Goal: Task Accomplishment & Management: Manage account settings

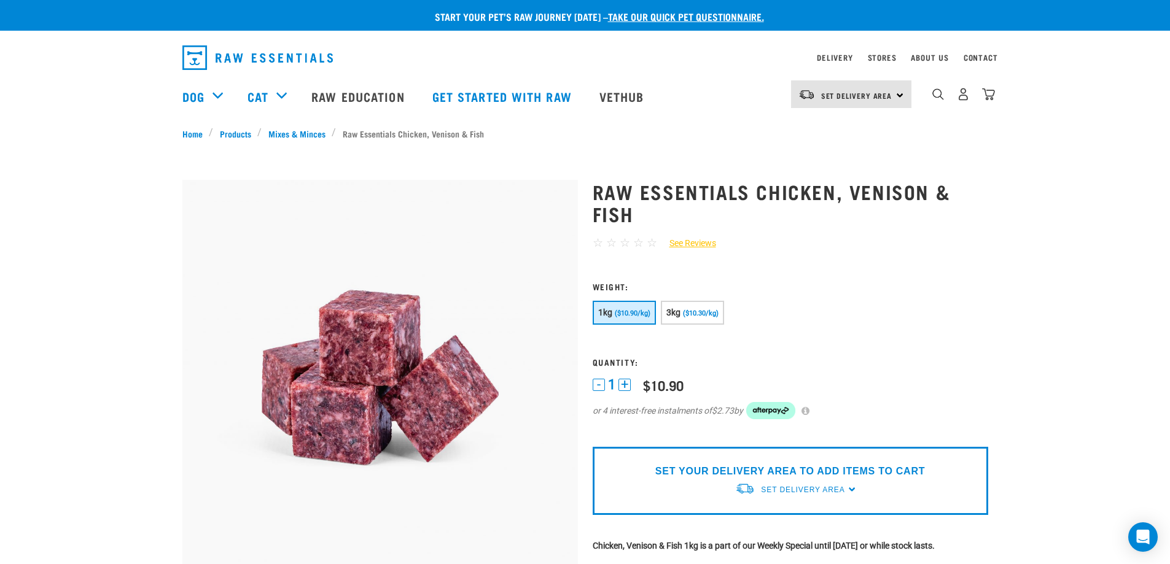
click at [203, 53] on img "dropdown navigation" at bounding box center [257, 57] width 150 height 25
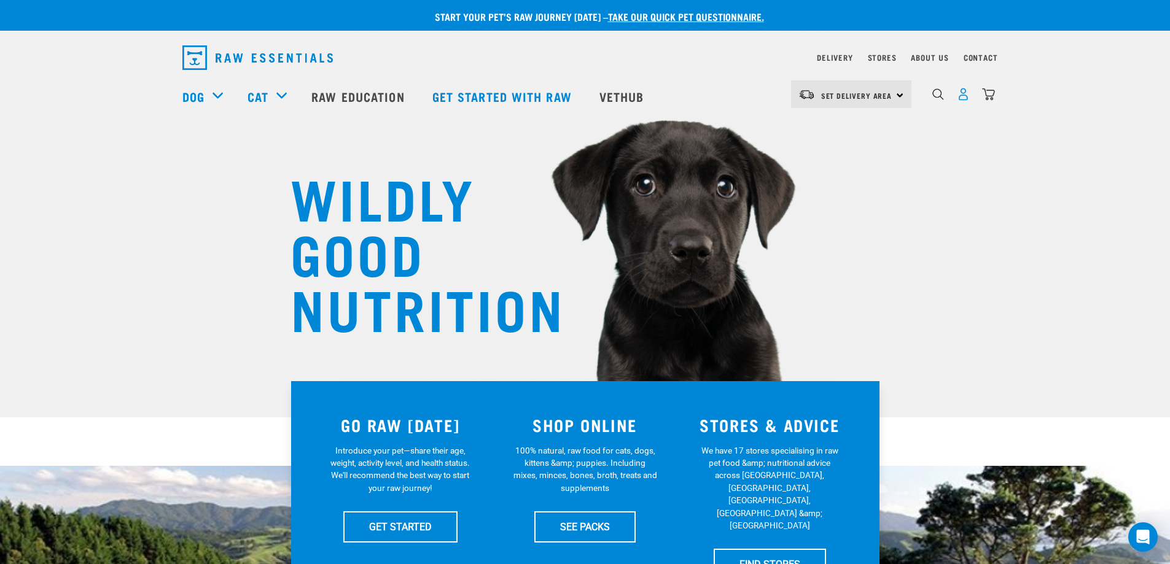
click at [962, 98] on img "dropdown navigation" at bounding box center [963, 94] width 13 height 13
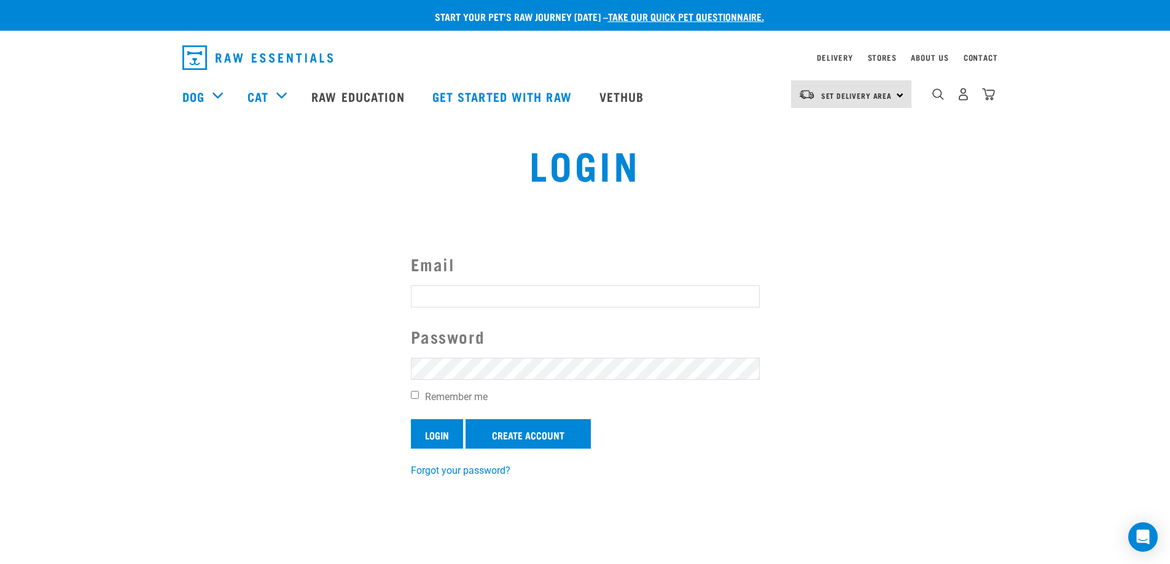
type input "mariardow@gmail.com"
click at [430, 428] on input "Login" at bounding box center [437, 433] width 52 height 29
click at [415, 395] on input "Remember me" at bounding box center [415, 395] width 8 height 8
checkbox input "true"
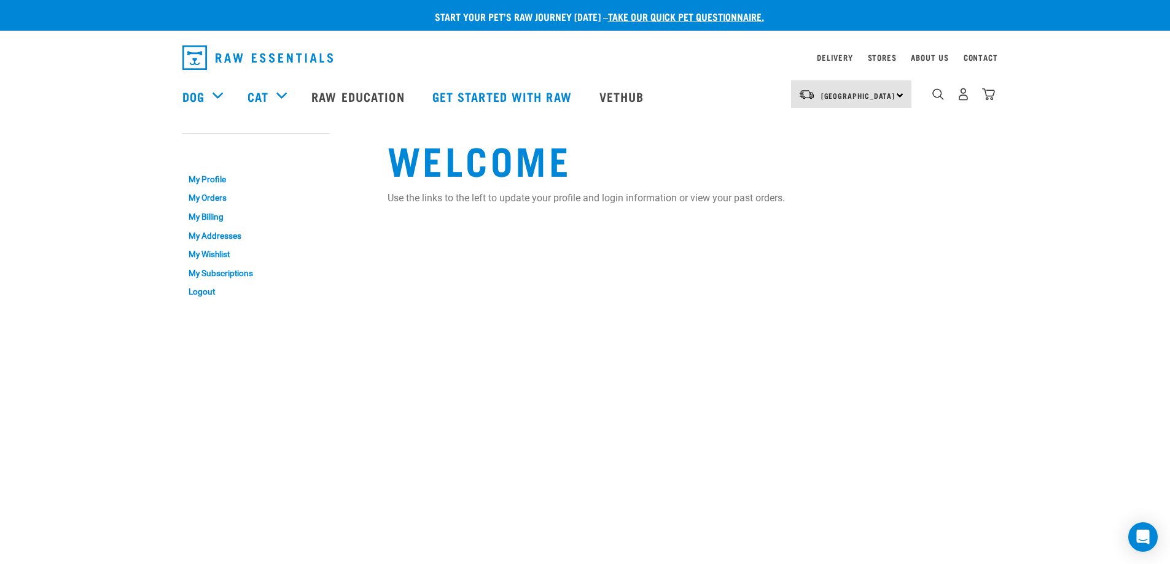
click at [987, 95] on img "dropdown navigation" at bounding box center [988, 94] width 13 height 13
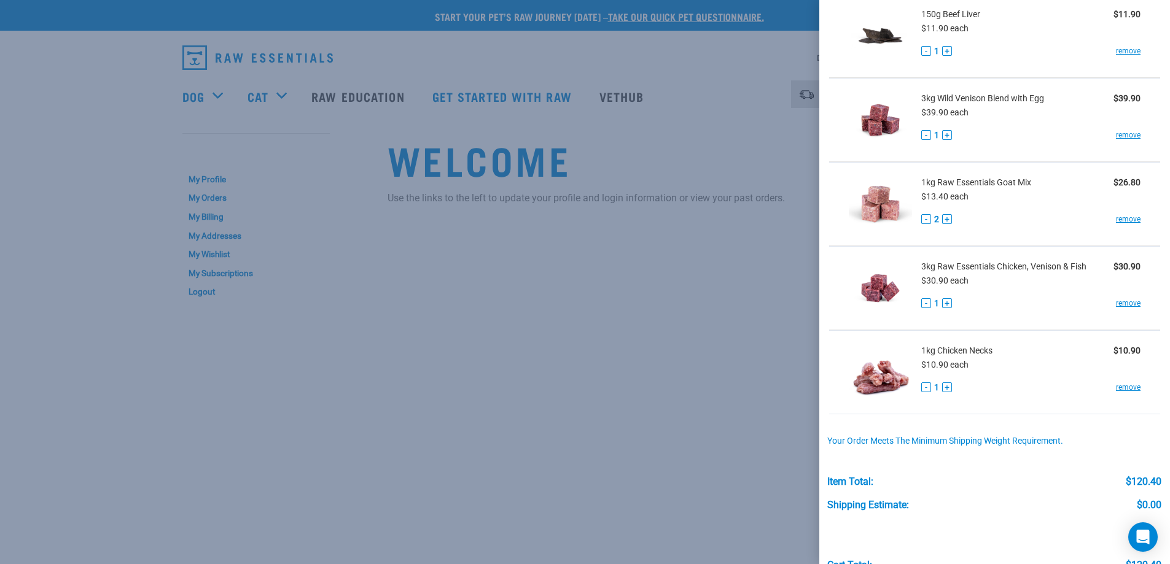
scroll to position [31, 0]
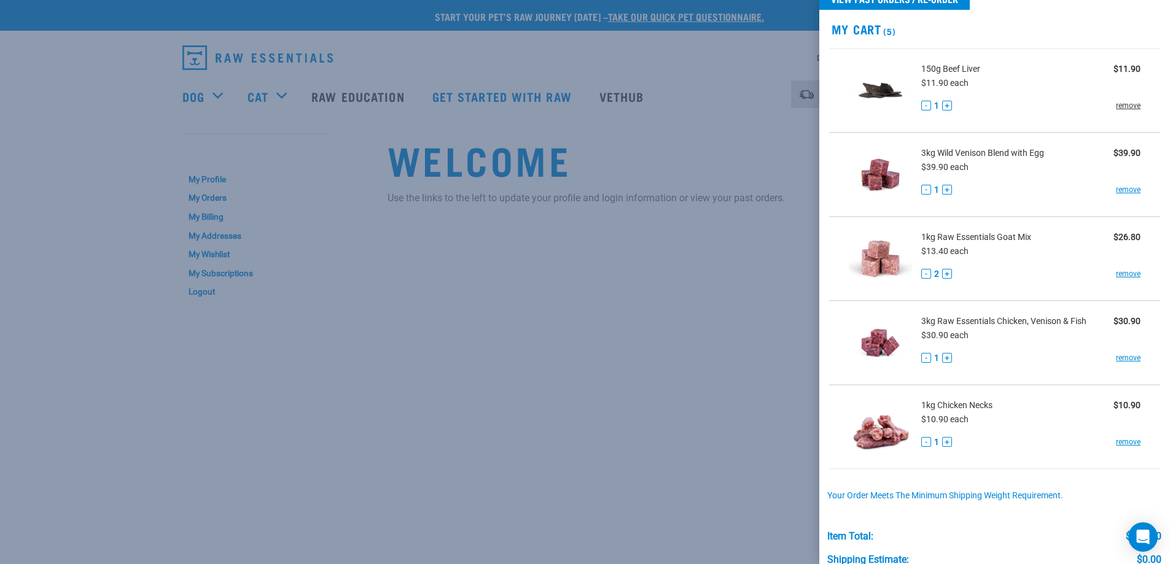
click at [1116, 105] on link "remove" at bounding box center [1128, 105] width 25 height 11
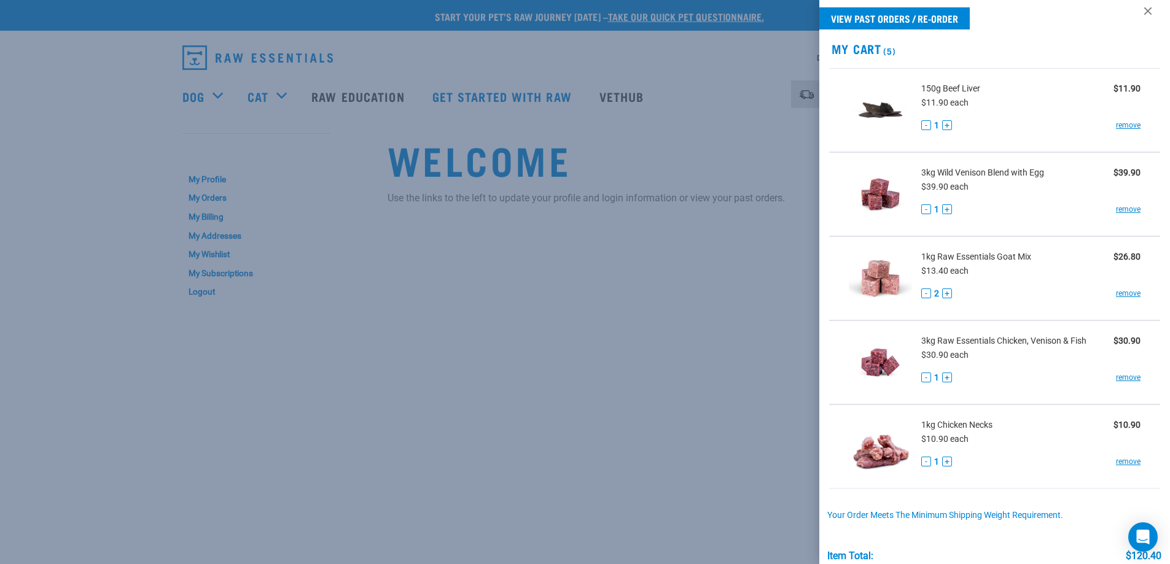
scroll to position [0, 0]
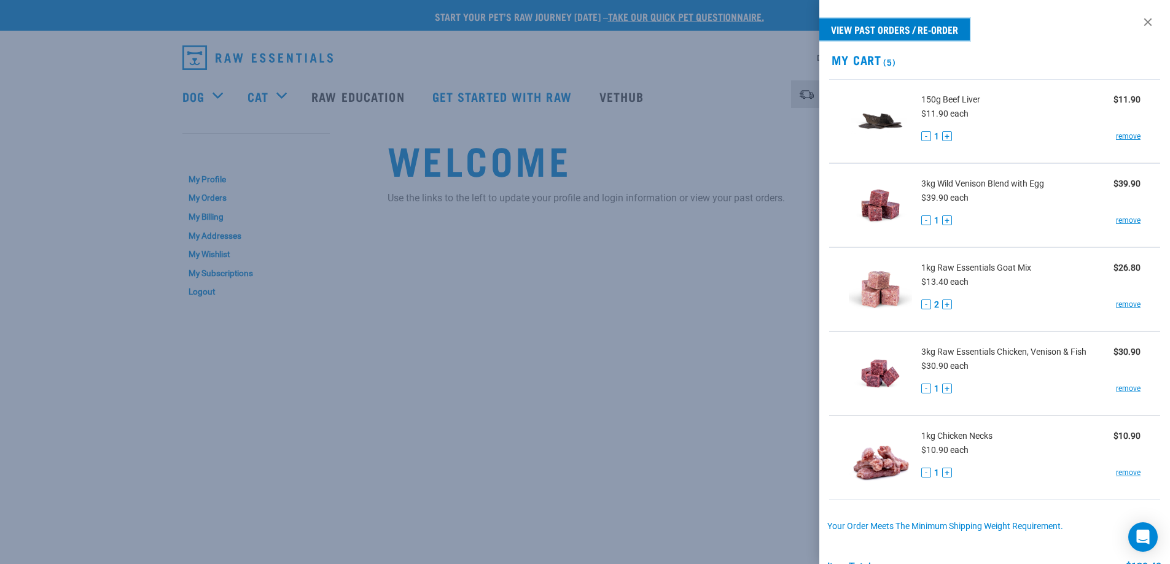
click at [911, 30] on link "View past orders / re-order" at bounding box center [894, 29] width 150 height 22
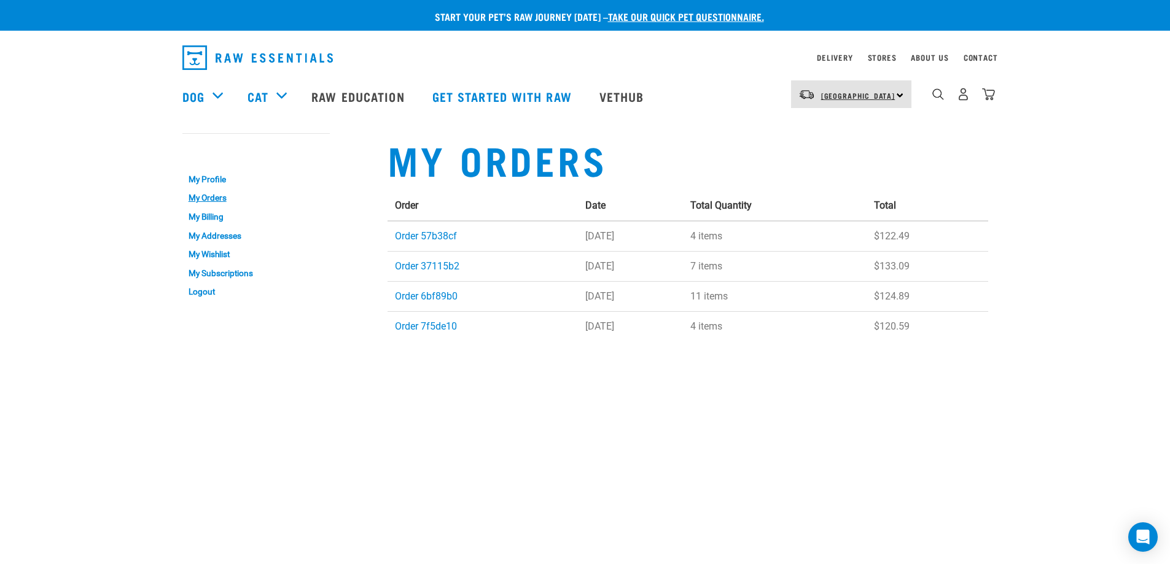
click at [847, 95] on span "[GEOGRAPHIC_DATA]" at bounding box center [858, 95] width 74 height 4
click at [847, 129] on link "[GEOGRAPHIC_DATA]" at bounding box center [850, 128] width 118 height 27
click at [446, 236] on link "Order 57b38cf" at bounding box center [426, 236] width 62 height 12
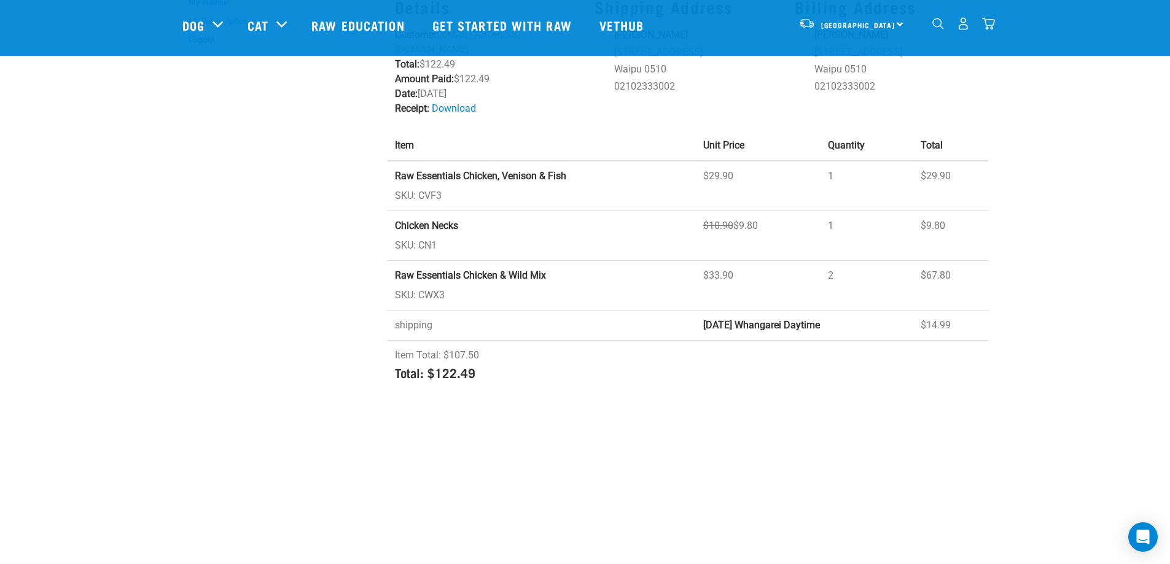
scroll to position [164, 0]
click at [601, 214] on td "Chicken Necks SKU: CN1" at bounding box center [541, 234] width 308 height 50
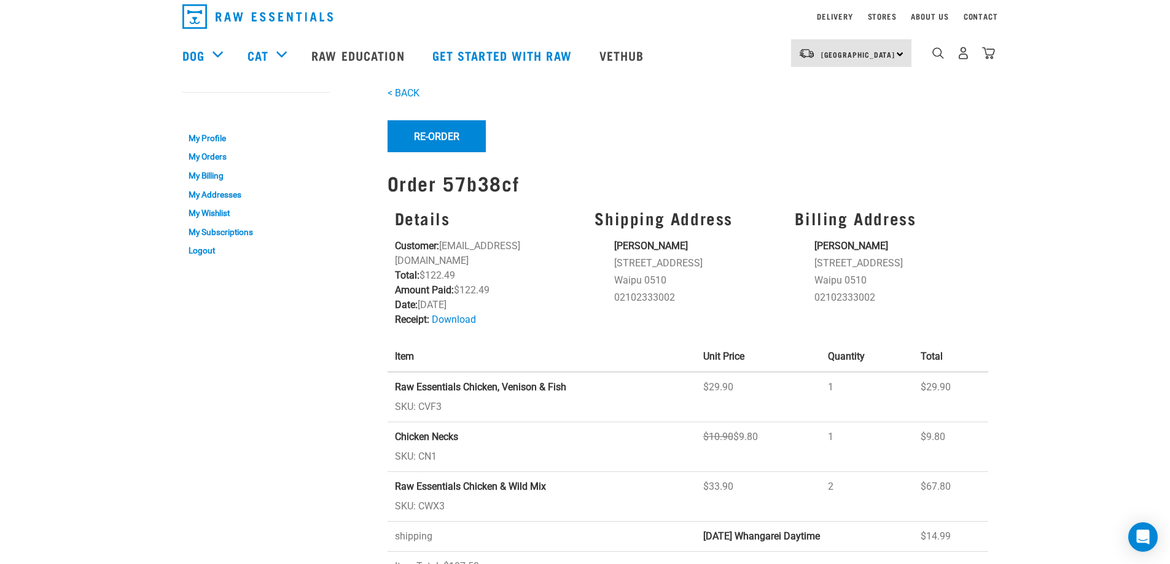
scroll to position [0, 0]
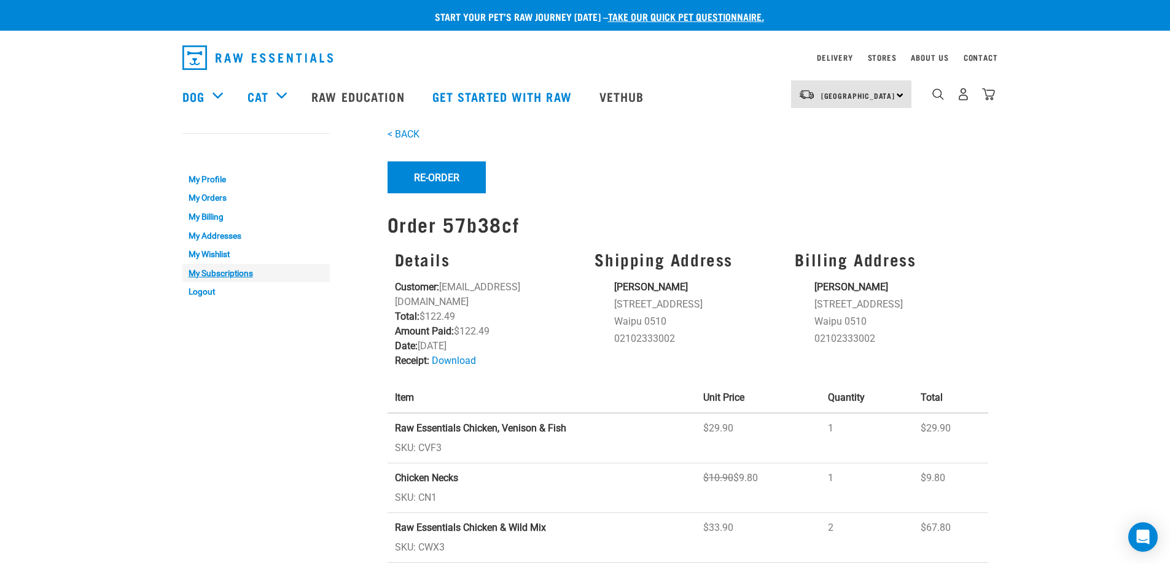
click at [234, 272] on link "My Subscriptions" at bounding box center [255, 273] width 147 height 19
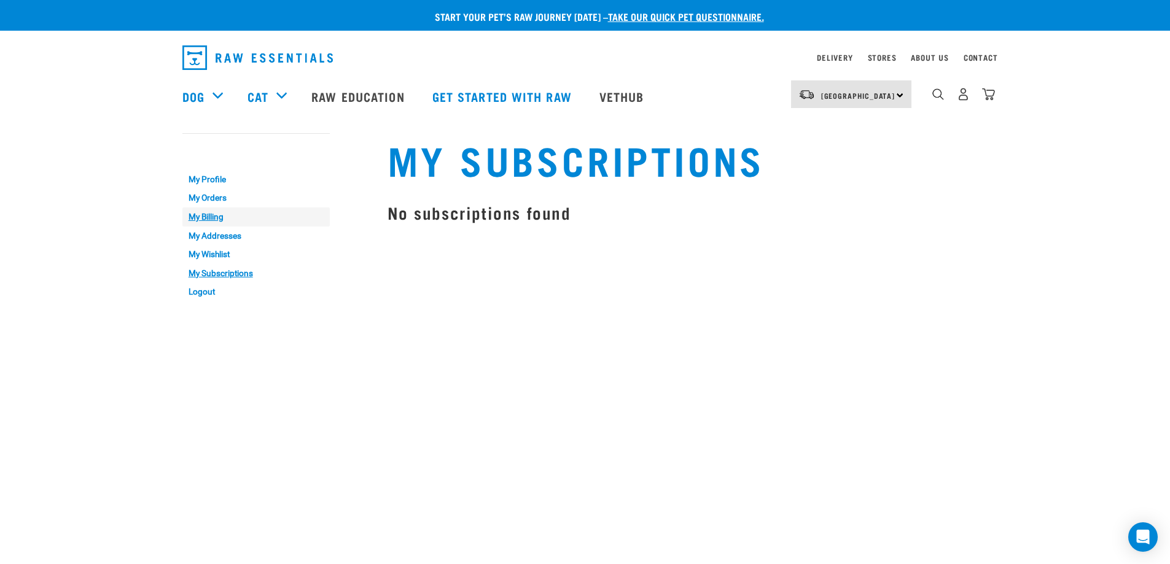
click at [220, 218] on link "My Billing" at bounding box center [255, 217] width 147 height 19
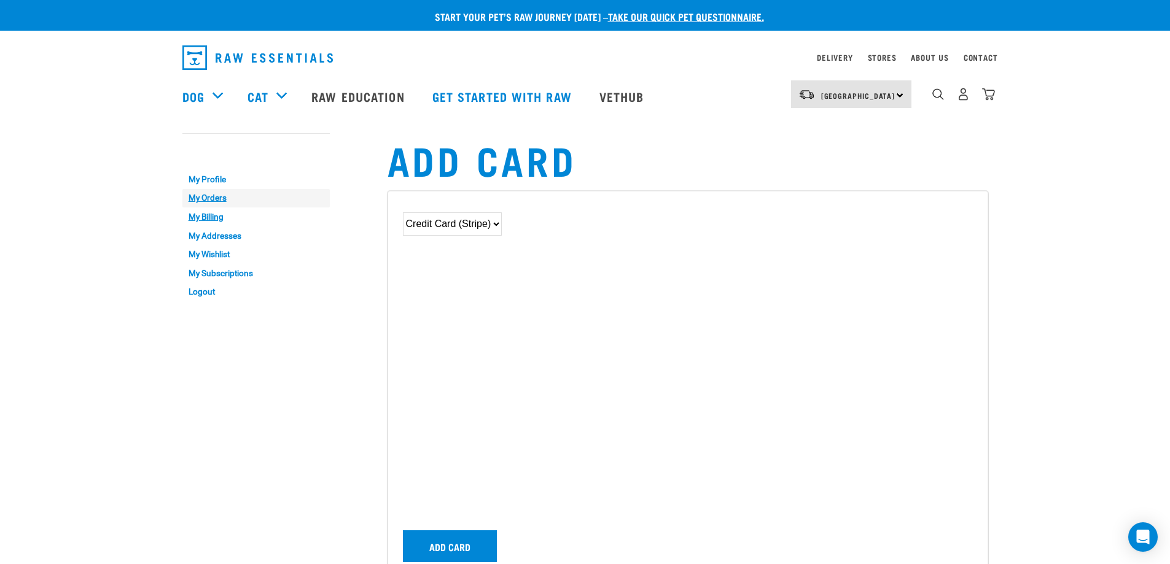
click at [215, 198] on link "My Orders" at bounding box center [255, 198] width 147 height 19
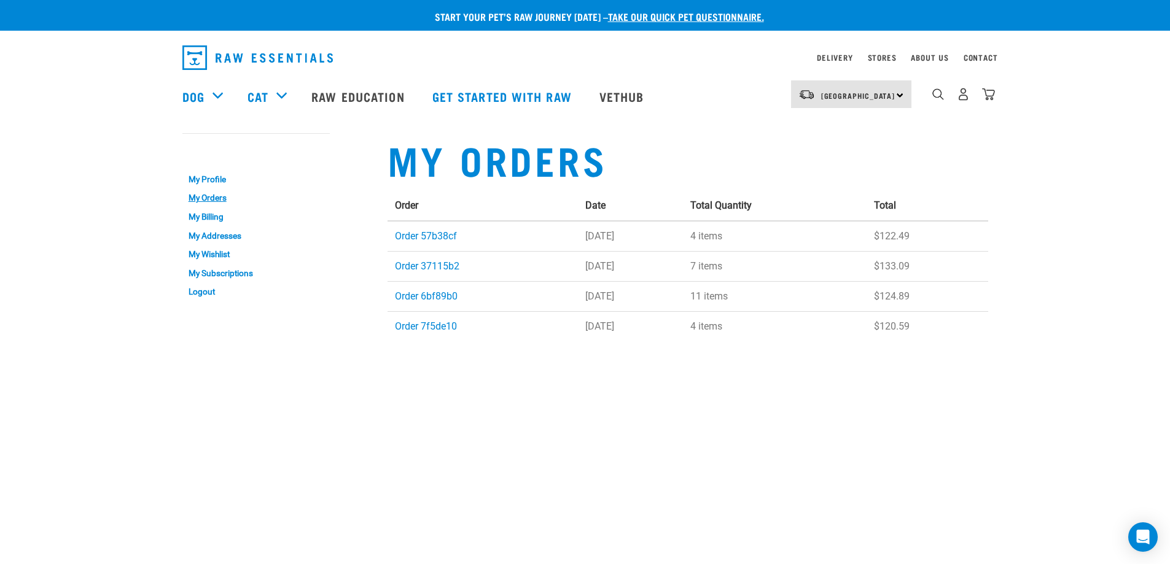
click at [214, 181] on link "My Profile" at bounding box center [255, 179] width 147 height 19
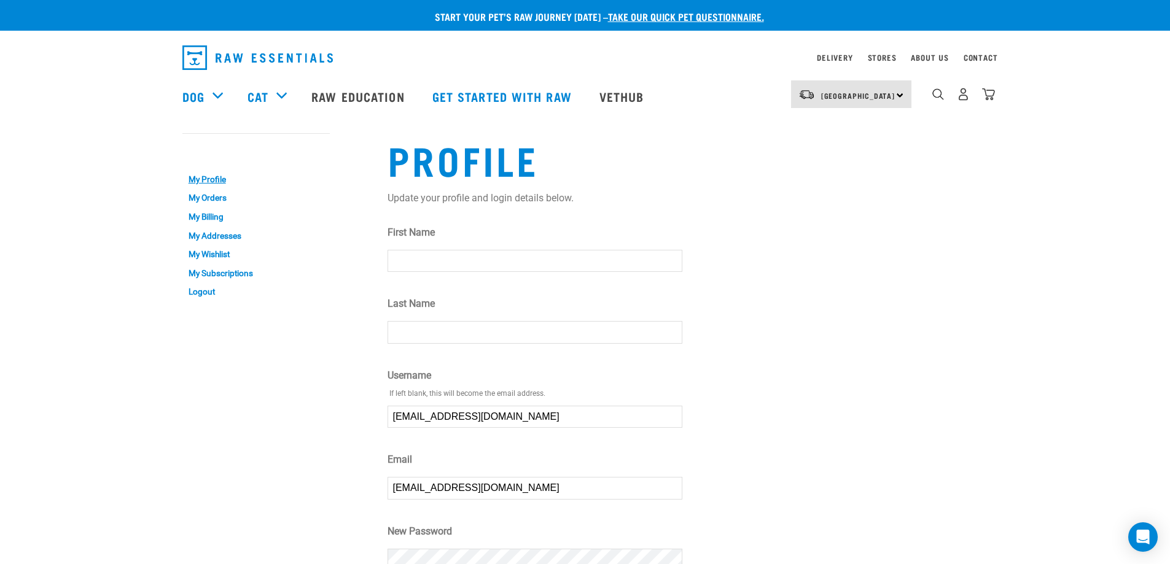
click at [491, 260] on input "First Name" at bounding box center [534, 261] width 295 height 22
type input "Maria"
type input "Dow"
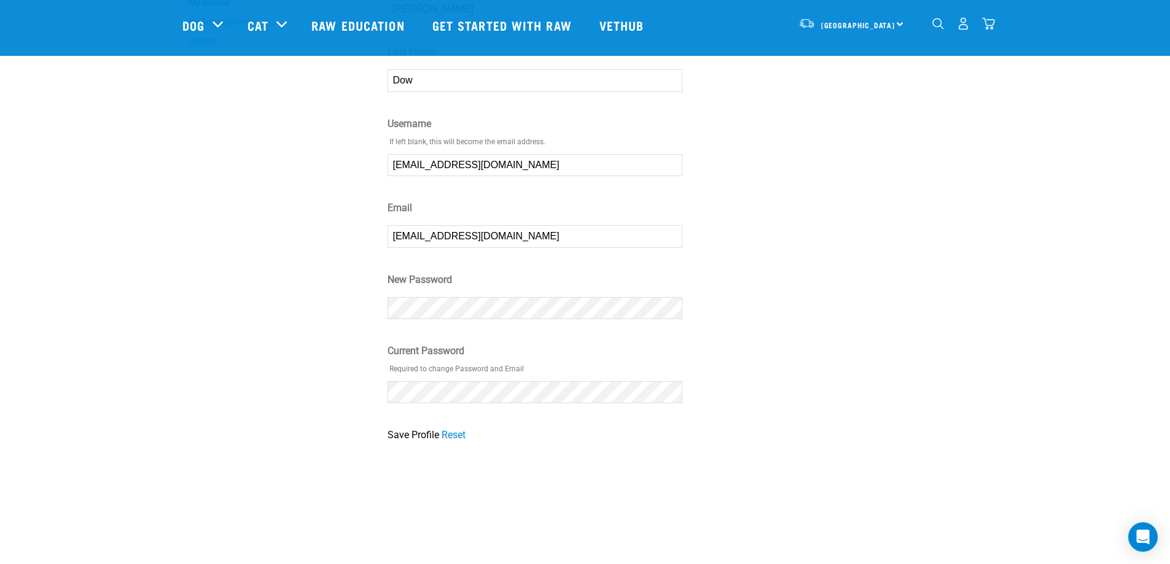
scroll to position [164, 0]
click at [380, 294] on div "Profile Update your profile and login details below. First Name Maria Last Name…" at bounding box center [687, 157] width 615 height 582
click at [852, 406] on div "Profile Update your profile and login details below. First Name Maria Last Name…" at bounding box center [687, 157] width 615 height 582
click at [909, 337] on div "Profile Update your profile and login details below. First Name Maria Last Name…" at bounding box center [687, 157] width 615 height 582
click at [395, 433] on input "Save Profile" at bounding box center [413, 433] width 52 height 15
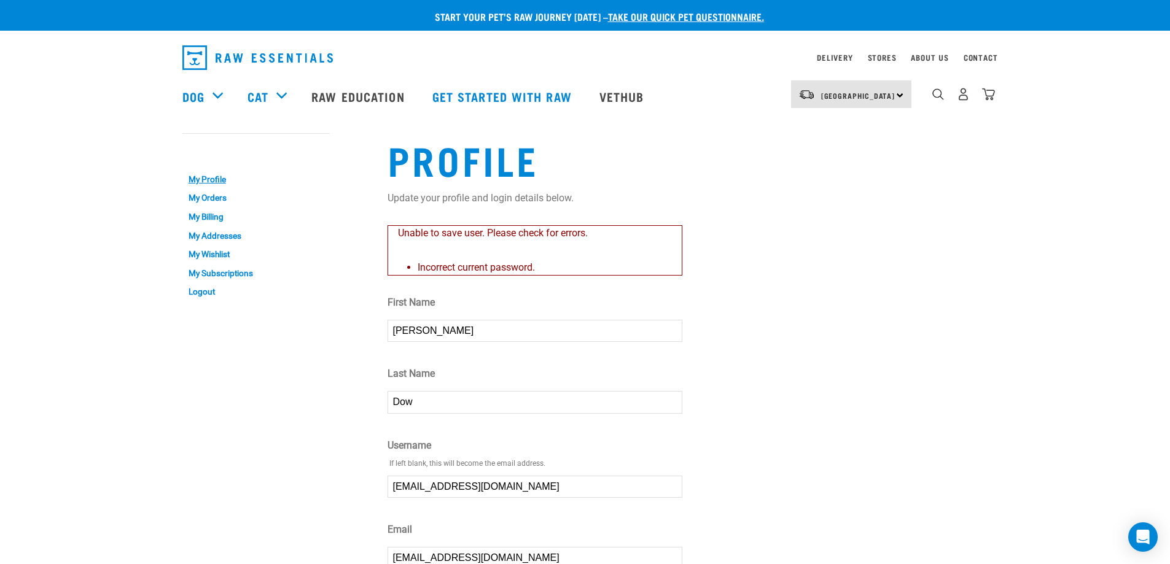
click at [23, 267] on button "delete" at bounding box center [17, 260] width 12 height 12
click at [797, 319] on div "Profile Update your profile and login details below. Unable to save user. Pleas…" at bounding box center [687, 450] width 615 height 661
click at [965, 96] on img "dropdown navigation" at bounding box center [963, 94] width 13 height 13
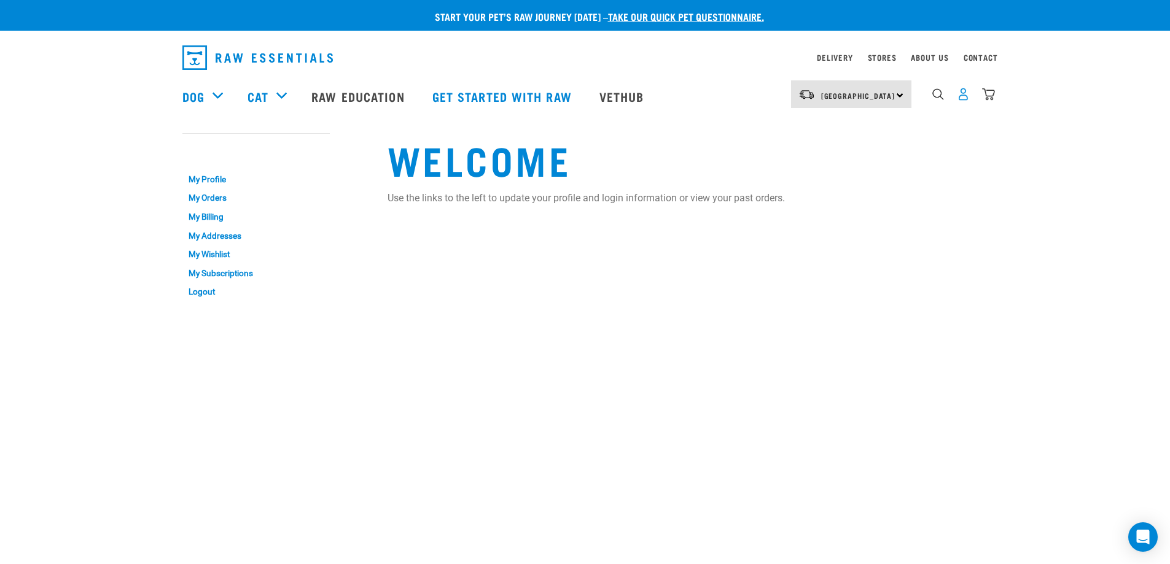
click at [963, 98] on img "dropdown navigation" at bounding box center [963, 94] width 13 height 13
click at [216, 195] on link "My Orders" at bounding box center [255, 198] width 147 height 19
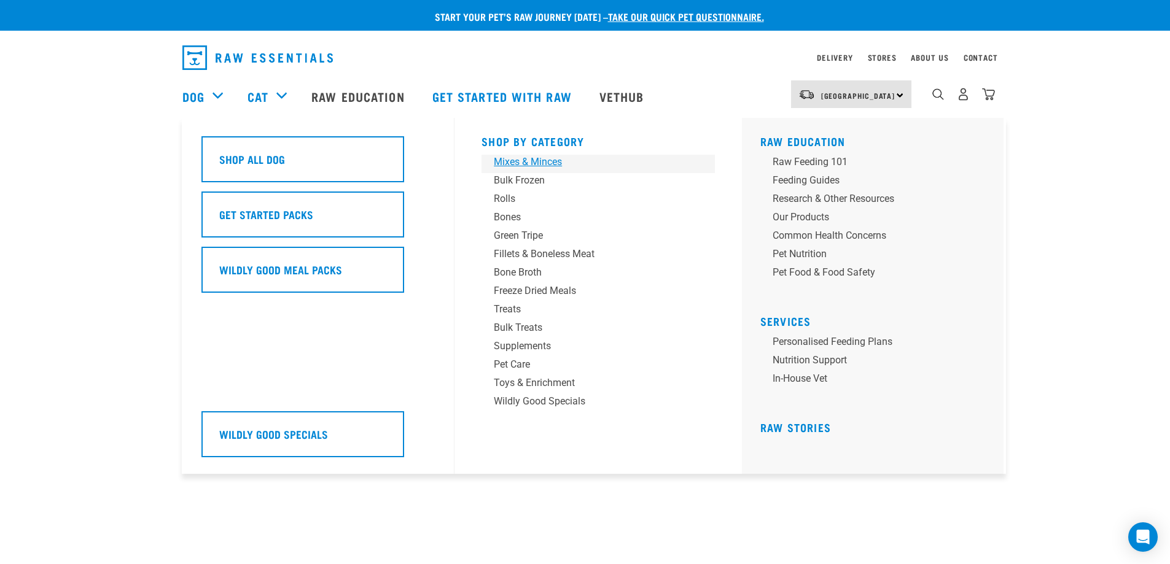
click at [553, 163] on div "Mixes & Minces" at bounding box center [590, 162] width 192 height 15
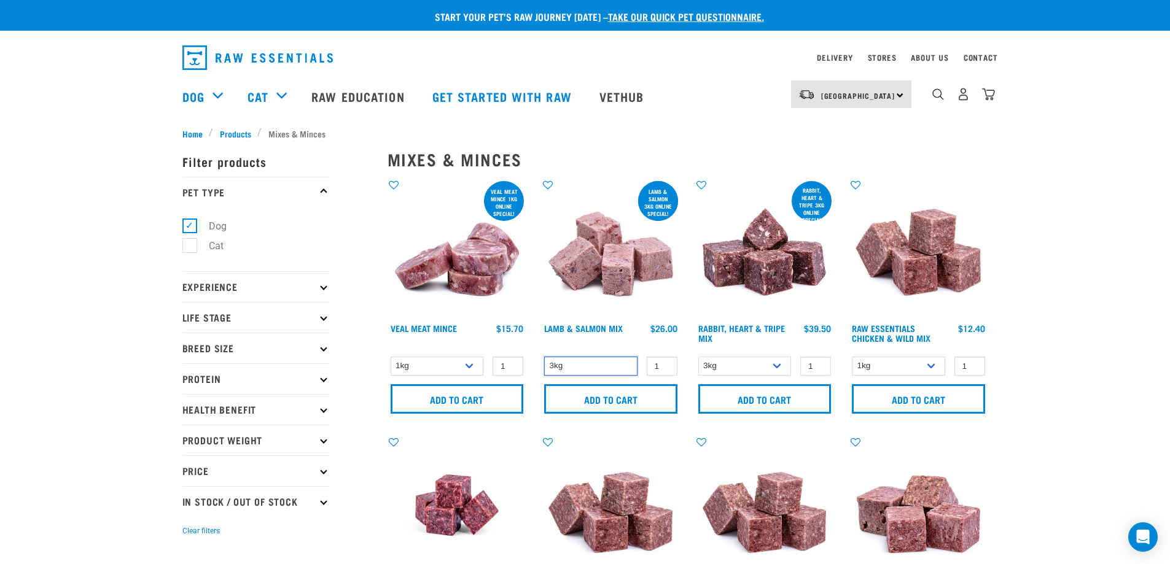
click at [594, 364] on select "3kg" at bounding box center [590, 366] width 93 height 19
click at [595, 364] on select "3kg" at bounding box center [590, 366] width 93 height 19
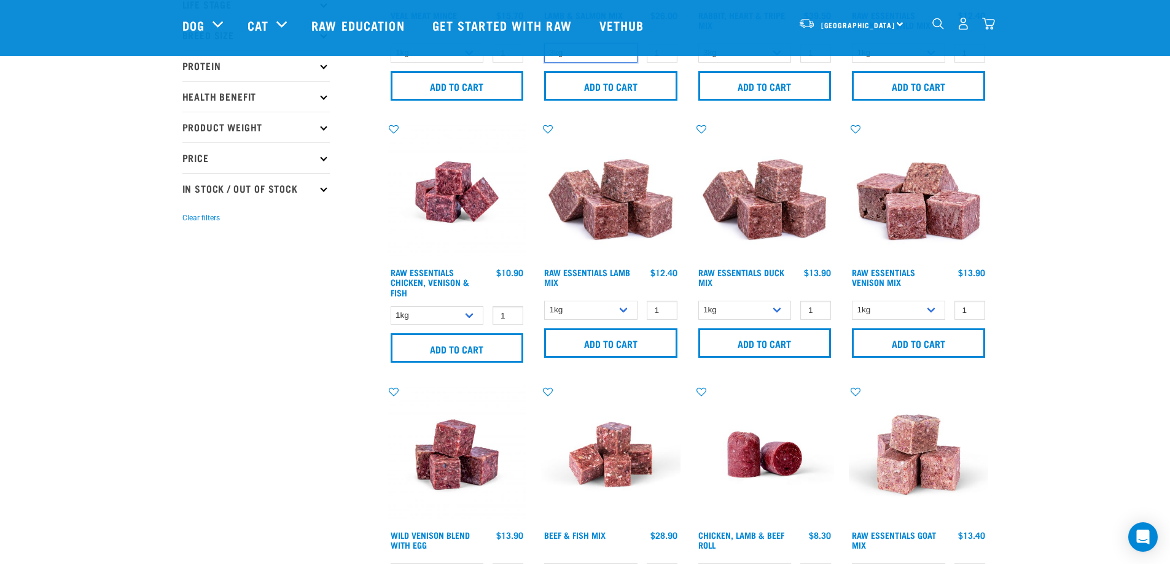
scroll to position [246, 0]
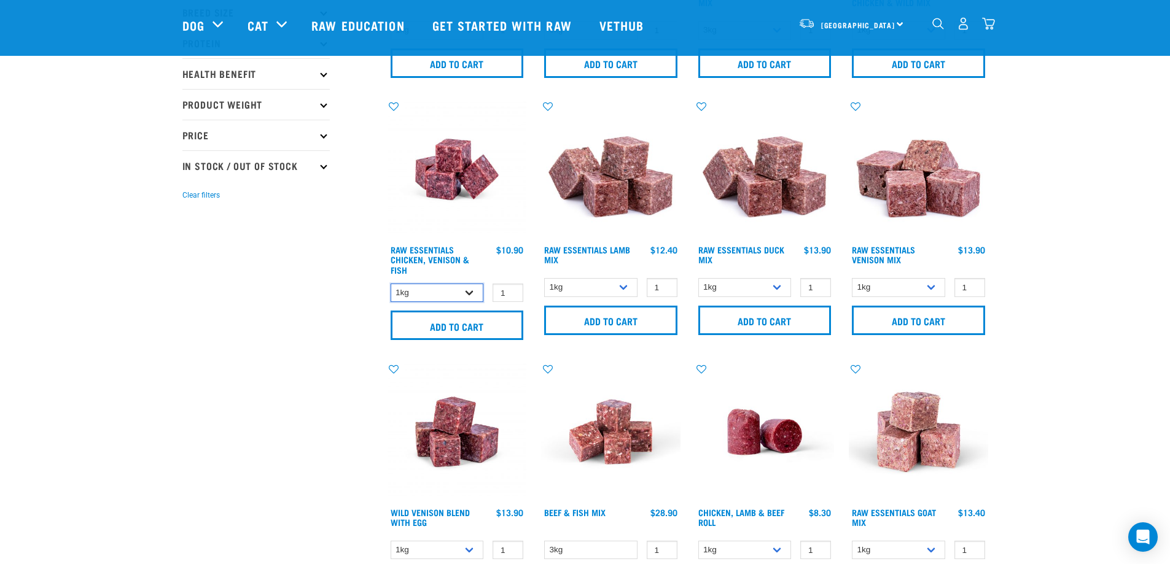
click at [422, 295] on select "1kg 3kg" at bounding box center [437, 293] width 93 height 19
select select "28665"
click at [391, 284] on select "1kg 3kg" at bounding box center [437, 293] width 93 height 19
click at [438, 324] on input "Add to cart" at bounding box center [457, 325] width 133 height 29
click at [34, 279] on p "Phone Number cannot be blank." at bounding box center [17, 282] width 34 height 61
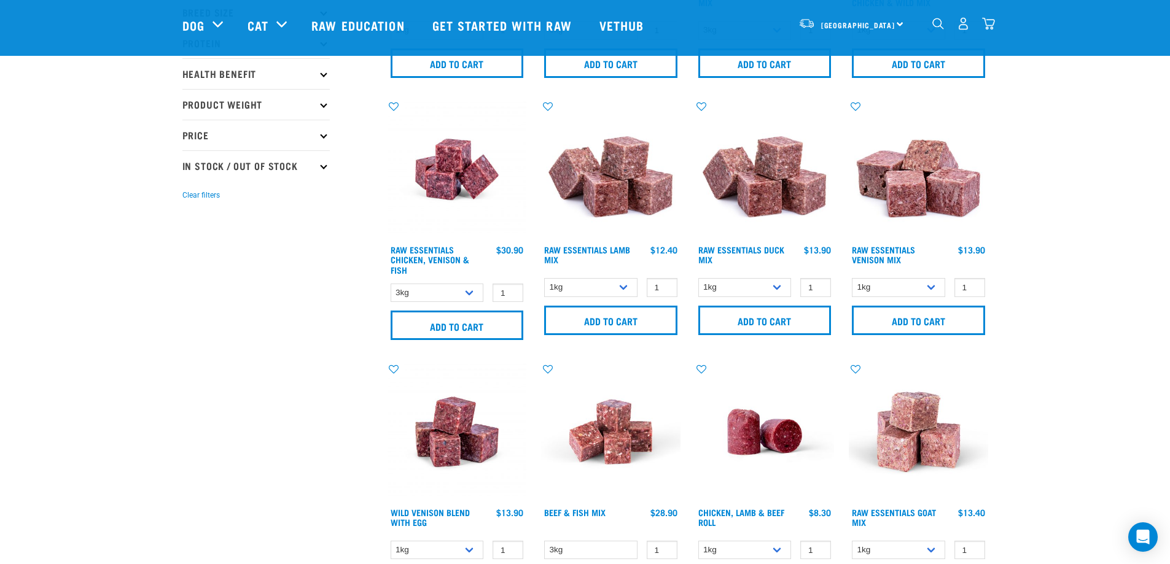
click at [34, 279] on p "Phone Number cannot be blank." at bounding box center [17, 282] width 34 height 61
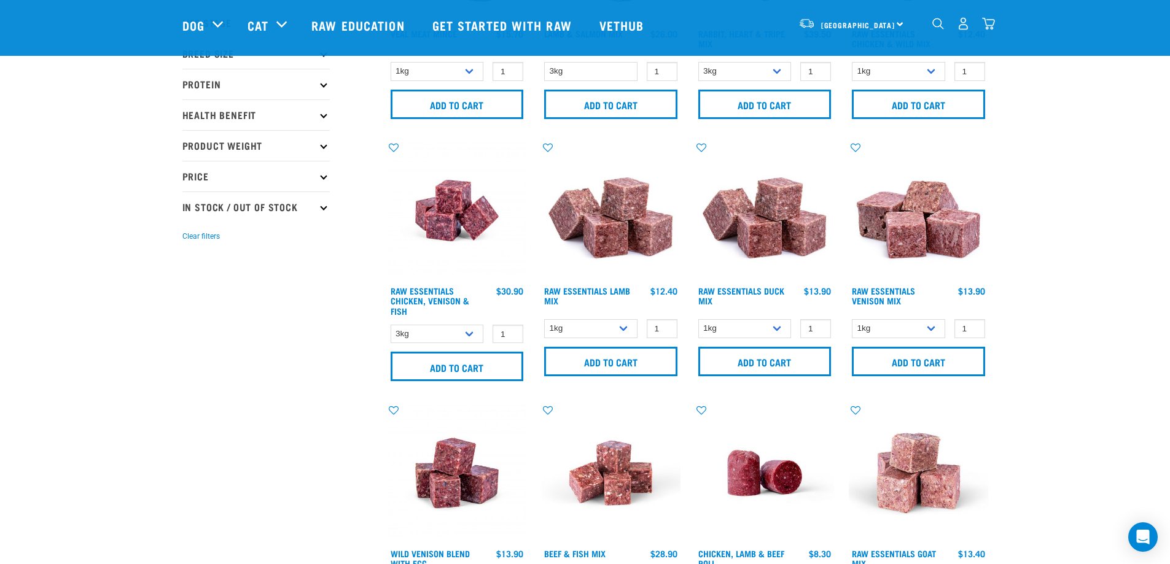
scroll to position [0, 0]
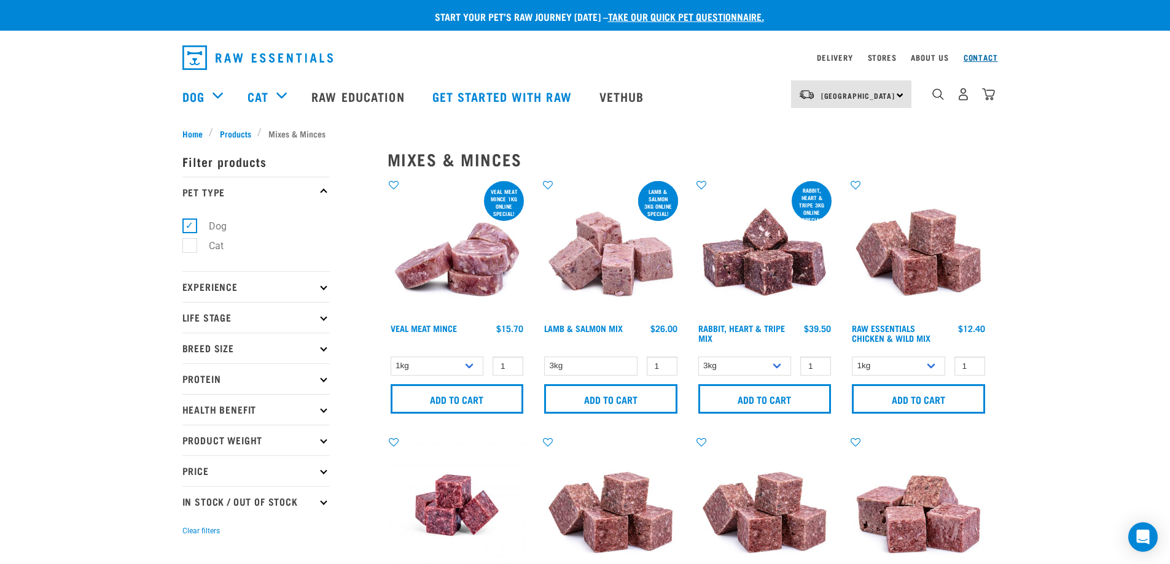
click at [981, 56] on link "Contact" at bounding box center [981, 57] width 34 height 4
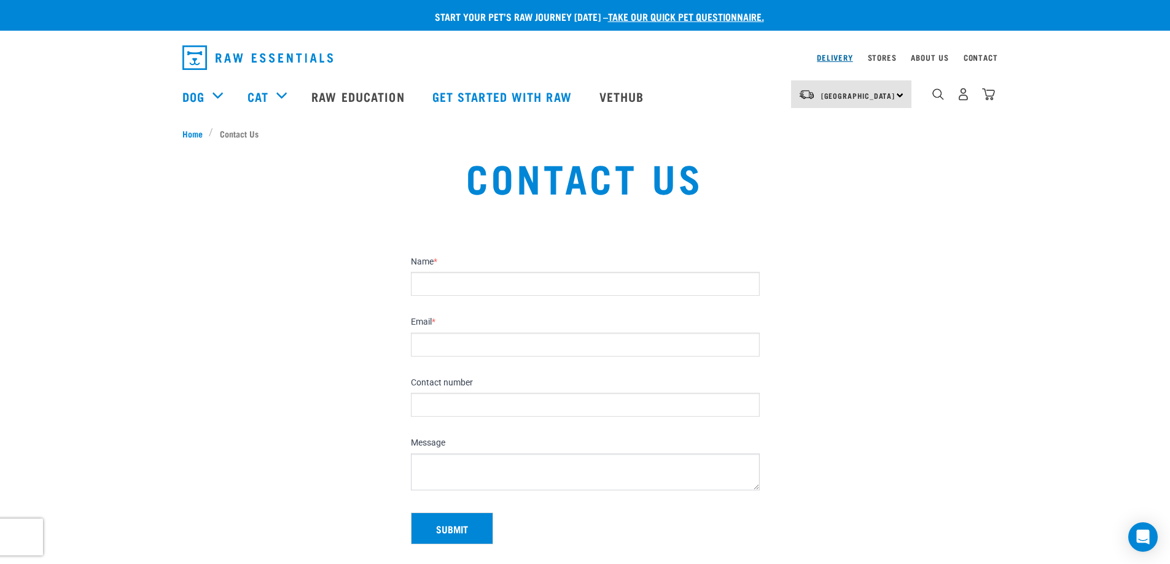
click at [845, 57] on link "Delivery" at bounding box center [835, 57] width 36 height 4
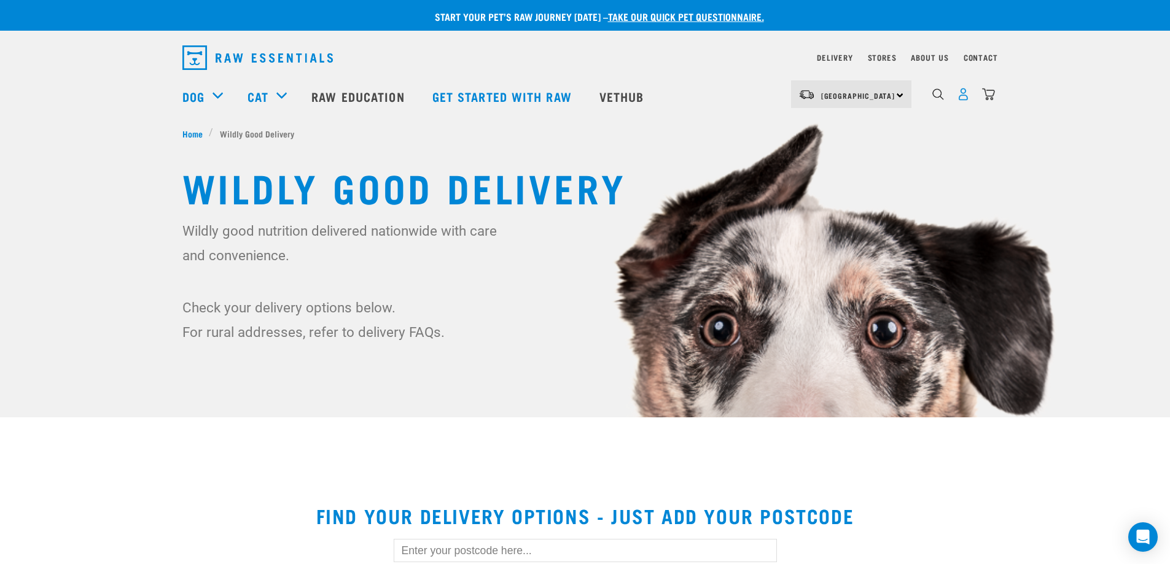
click at [962, 91] on img "dropdown navigation" at bounding box center [963, 94] width 13 height 13
